Goal: Transaction & Acquisition: Purchase product/service

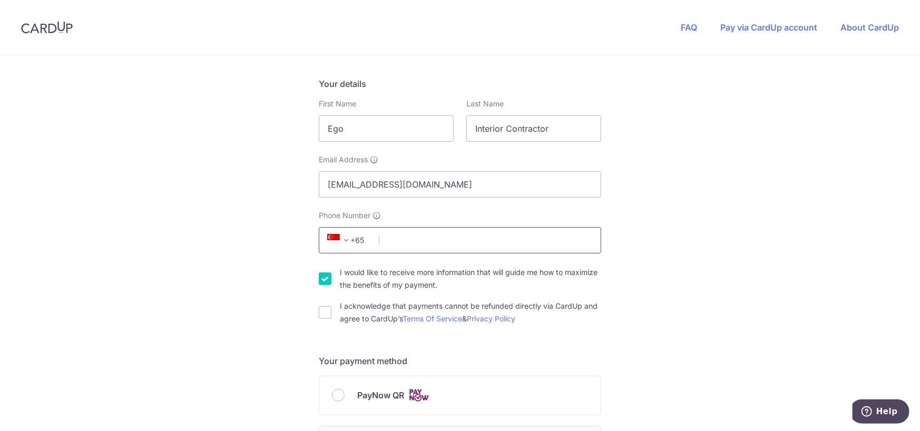
click at [409, 242] on input "Phone Number" at bounding box center [460, 240] width 283 height 26
type input "80135519"
click at [331, 316] on div "I acknowledge that payments cannot be refunded directly via CardUp and agree to…" at bounding box center [460, 312] width 283 height 25
click at [325, 312] on input "I acknowledge that payments cannot be refunded directly via CardUp and agree to…" at bounding box center [325, 312] width 13 height 13
checkbox input "true"
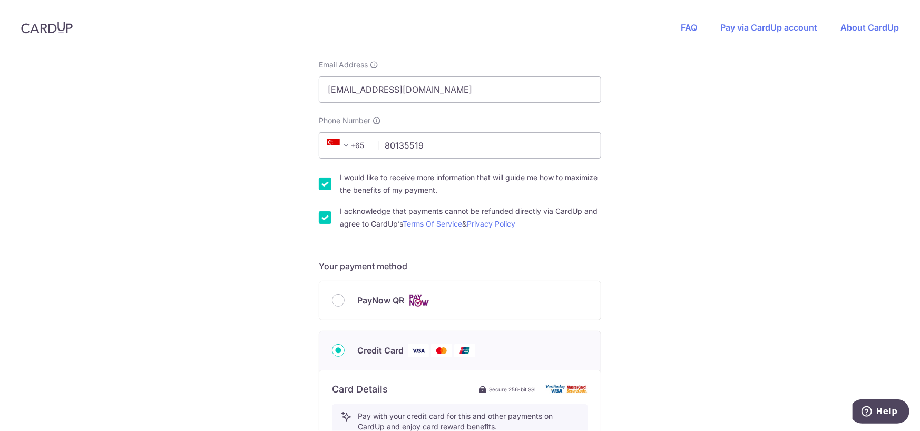
scroll to position [264, 0]
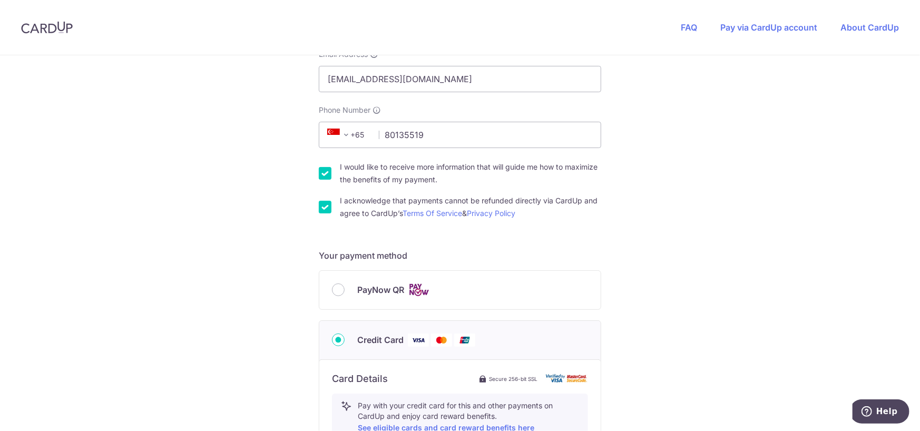
click at [342, 293] on div "PayNow QR" at bounding box center [460, 290] width 256 height 13
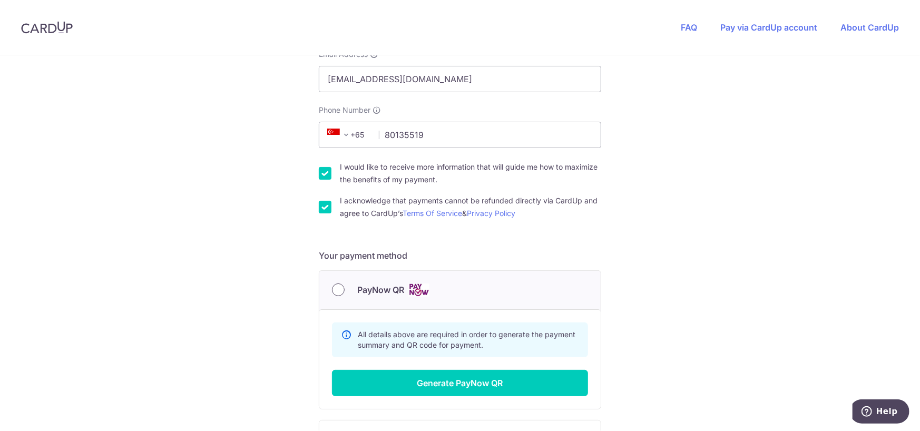
click at [336, 291] on input "PayNow QR" at bounding box center [338, 290] width 13 height 13
radio input "true"
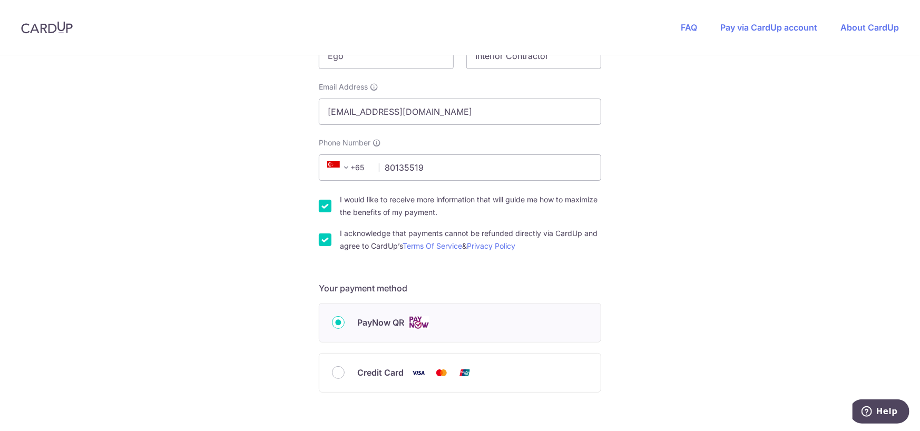
scroll to position [294, 0]
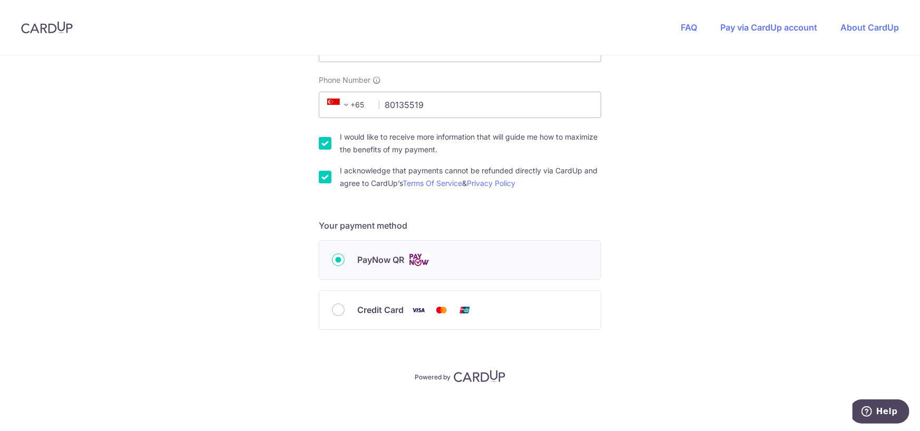
click at [393, 257] on span "PayNow QR" at bounding box center [380, 260] width 47 height 13
click at [345, 257] on input "PayNow QR" at bounding box center [338, 260] width 13 height 13
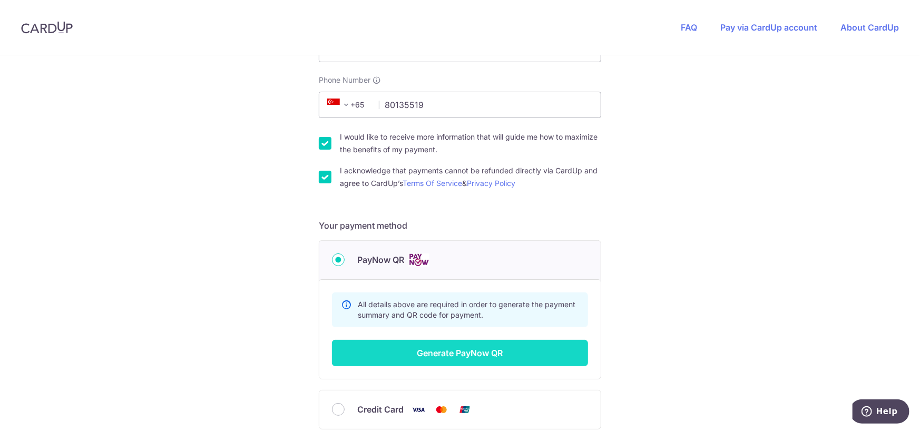
click at [446, 347] on button "Generate PayNow QR" at bounding box center [460, 353] width 256 height 26
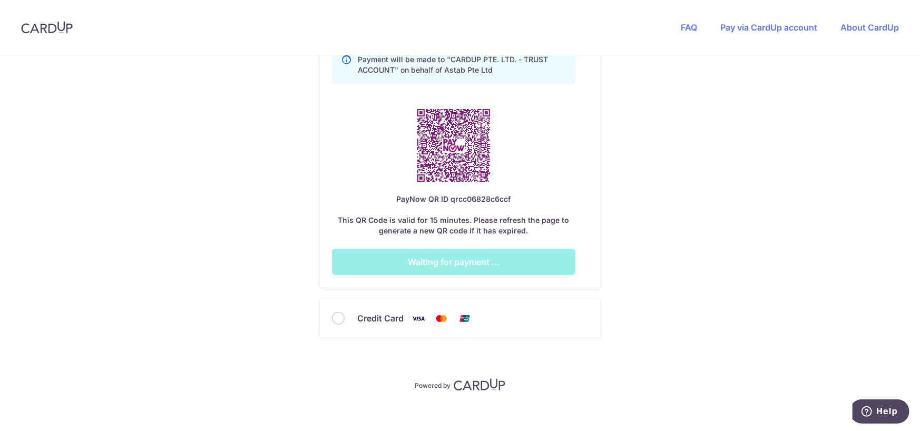
scroll to position [629, 0]
